Goal: Information Seeking & Learning: Find specific page/section

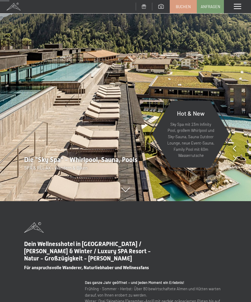
click at [237, 9] on span at bounding box center [237, 6] width 7 height 5
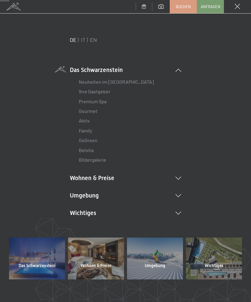
click at [96, 43] on link "EN" at bounding box center [93, 39] width 7 height 7
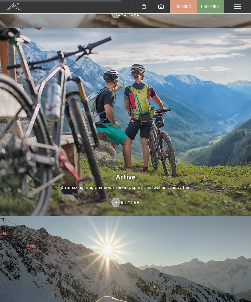
scroll to position [1094, 0]
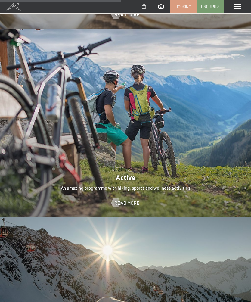
click at [125, 200] on span "Read more" at bounding box center [126, 203] width 25 height 7
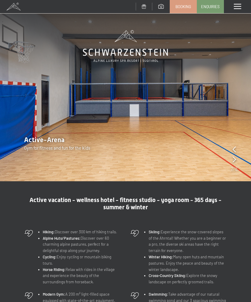
click at [230, 159] on img at bounding box center [125, 90] width 251 height 181
click at [235, 158] on icon at bounding box center [234, 159] width 3 height 6
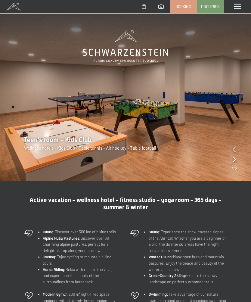
click at [235, 160] on icon at bounding box center [234, 159] width 3 height 6
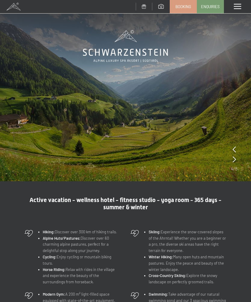
click at [235, 160] on icon at bounding box center [234, 159] width 3 height 6
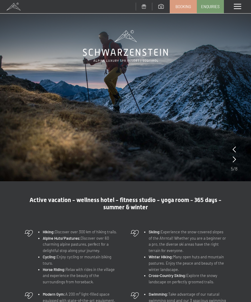
click at [235, 160] on icon at bounding box center [234, 159] width 3 height 6
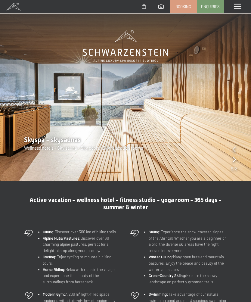
click at [235, 158] on icon at bounding box center [234, 159] width 3 height 6
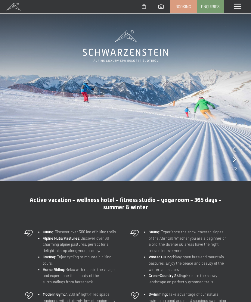
click at [239, 7] on span at bounding box center [237, 6] width 7 height 5
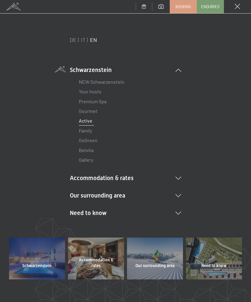
click at [180, 212] on icon at bounding box center [178, 213] width 6 height 3
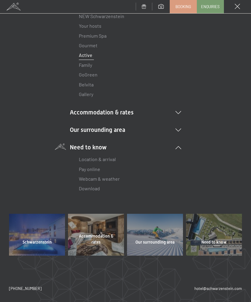
scroll to position [65, 0]
click at [109, 159] on link "Location & arrival" at bounding box center [97, 159] width 37 height 6
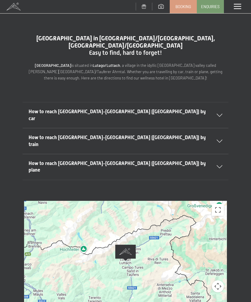
click at [215, 154] on div "How to reach Lutago-South Tyrol (Italy) by plane" at bounding box center [126, 167] width 194 height 26
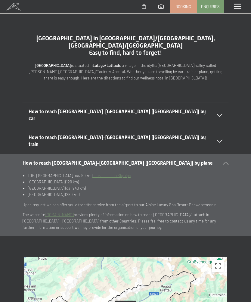
click at [219, 128] on div "How to reach Lutago-South Tyrol (Italy) by train" at bounding box center [126, 141] width 194 height 26
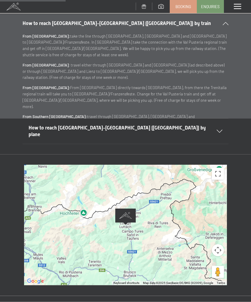
scroll to position [115, 0]
